Goal: Task Accomplishment & Management: Use online tool/utility

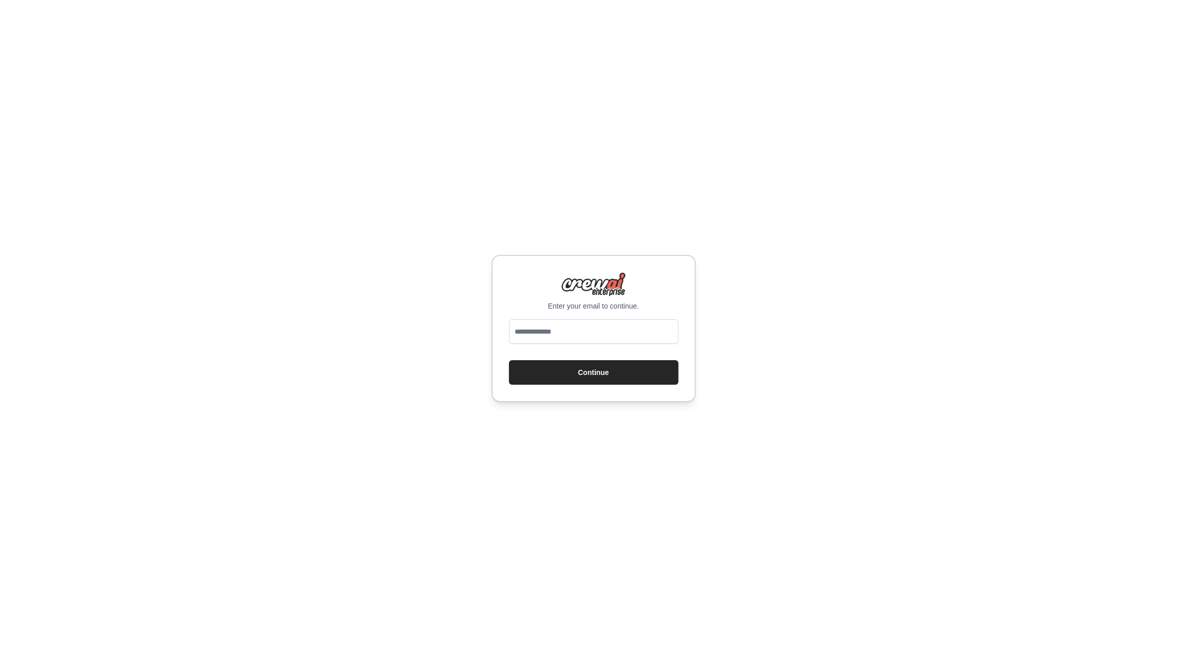
click at [585, 328] on input "email" at bounding box center [594, 331] width 170 height 25
type input "**********"
click at [509, 360] on button "Continue" at bounding box center [594, 372] width 170 height 25
click at [603, 380] on button "Continue" at bounding box center [594, 372] width 170 height 25
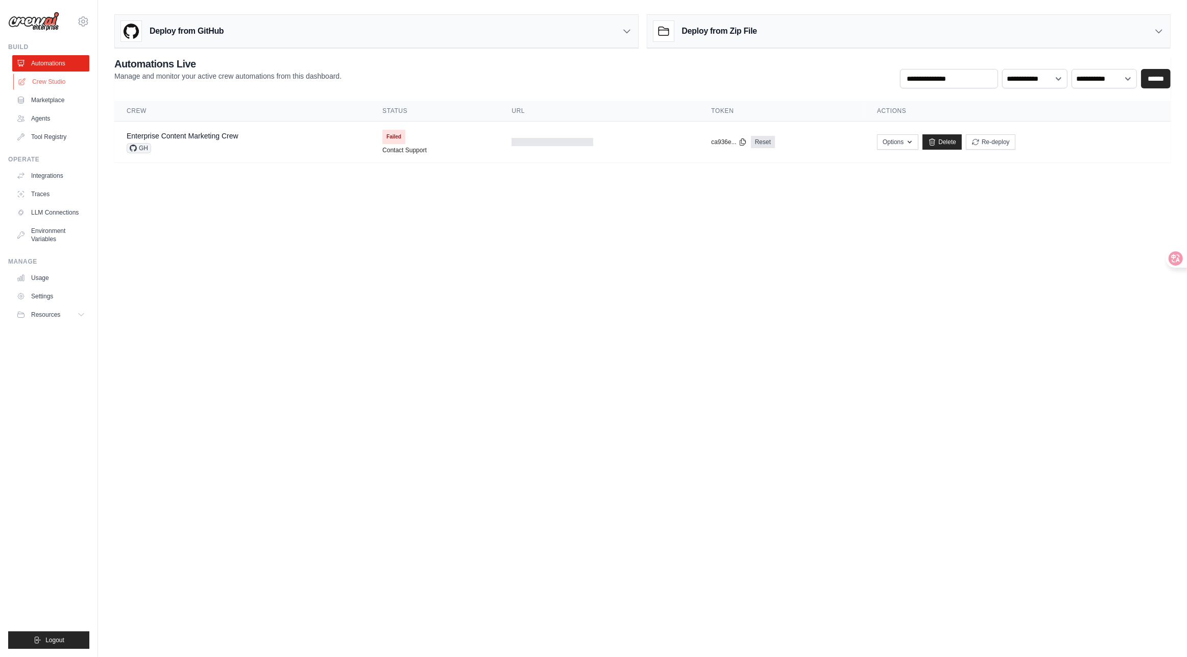
click at [72, 88] on link "Crew Studio" at bounding box center [51, 82] width 77 height 16
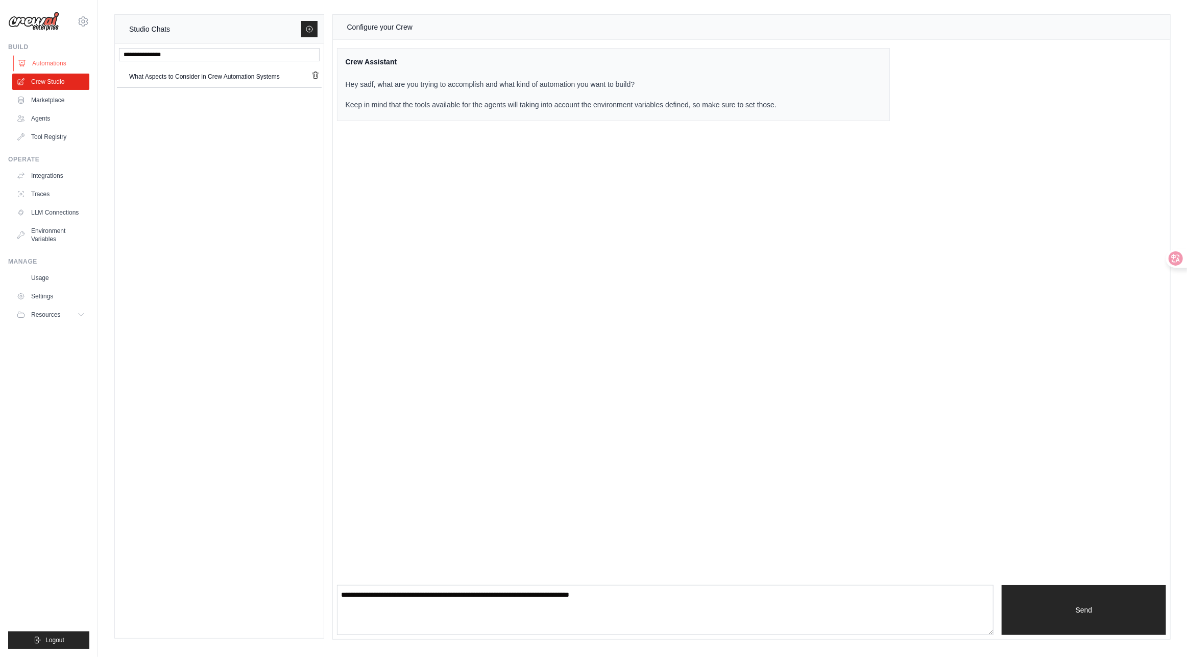
click at [69, 67] on link "Automations" at bounding box center [51, 63] width 77 height 16
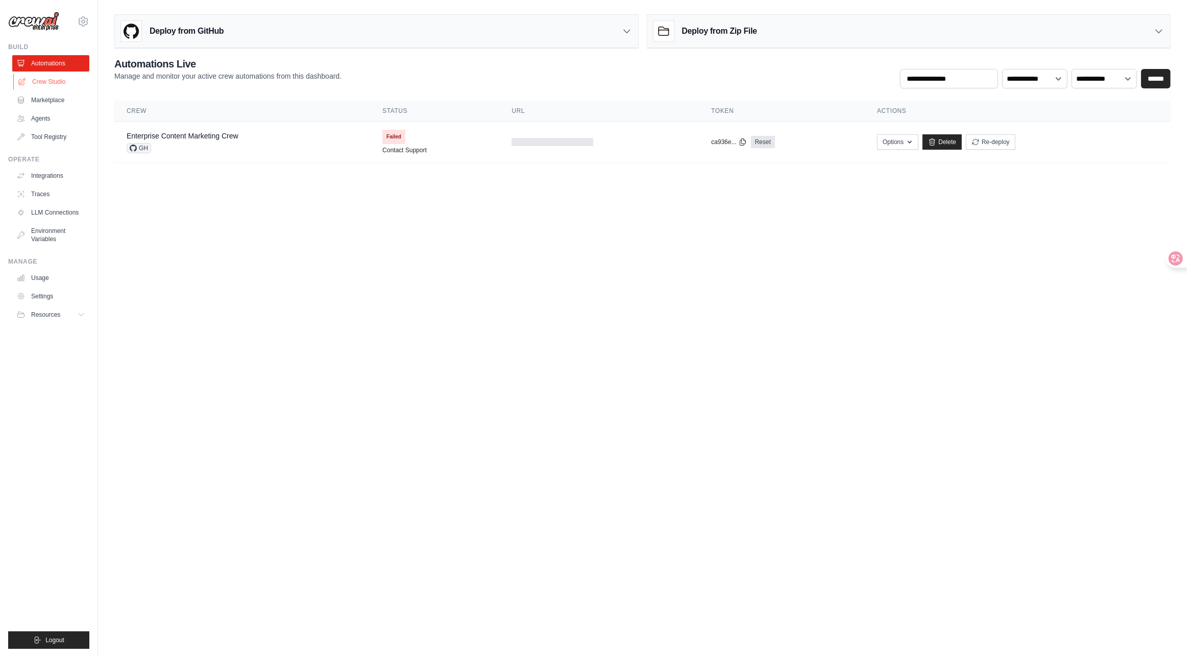
click at [61, 81] on link "Crew Studio" at bounding box center [51, 82] width 77 height 16
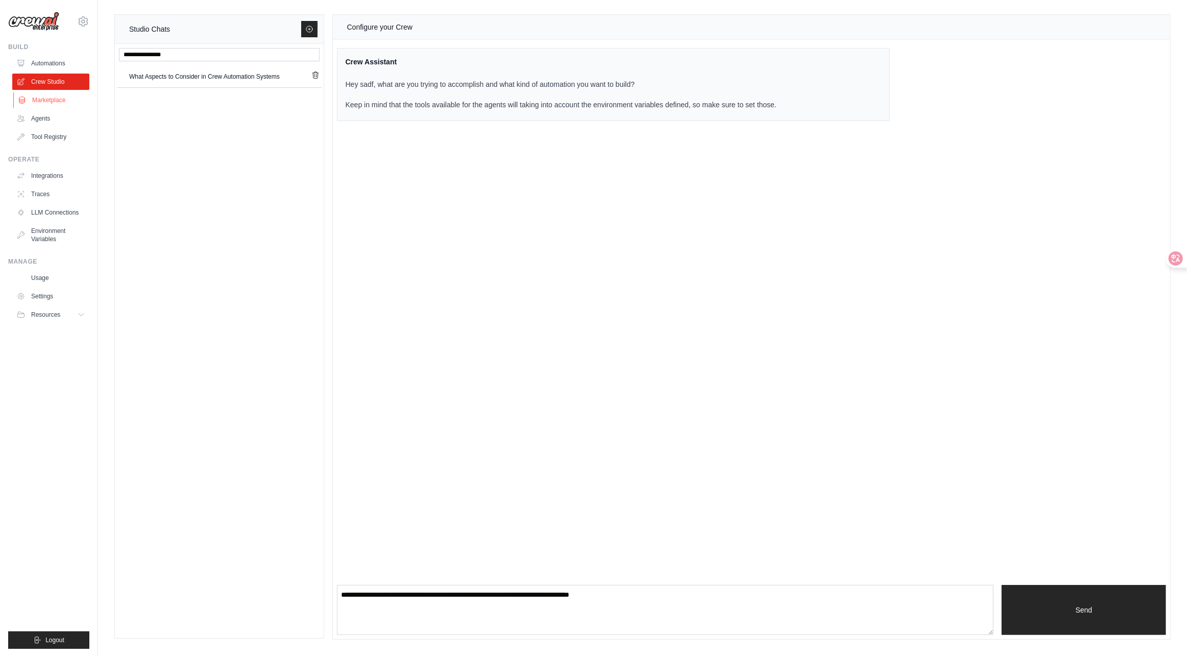
click at [63, 102] on link "Marketplace" at bounding box center [51, 100] width 77 height 16
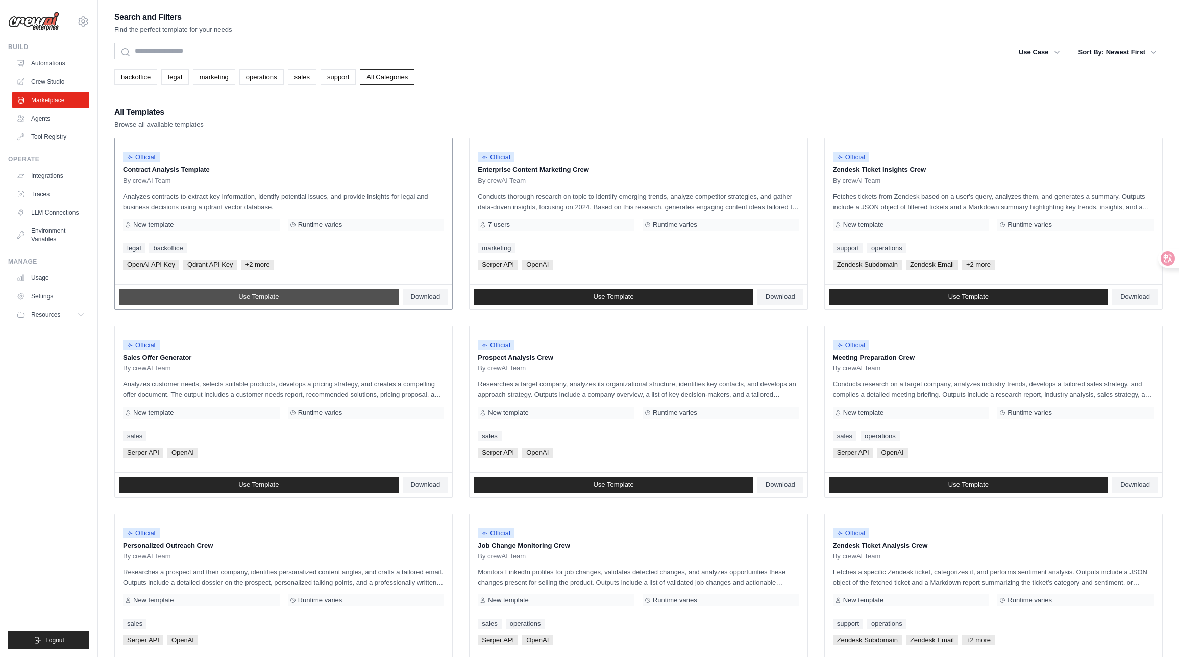
click at [307, 295] on link "Use Template" at bounding box center [259, 296] width 280 height 16
